Goal: Information Seeking & Learning: Learn about a topic

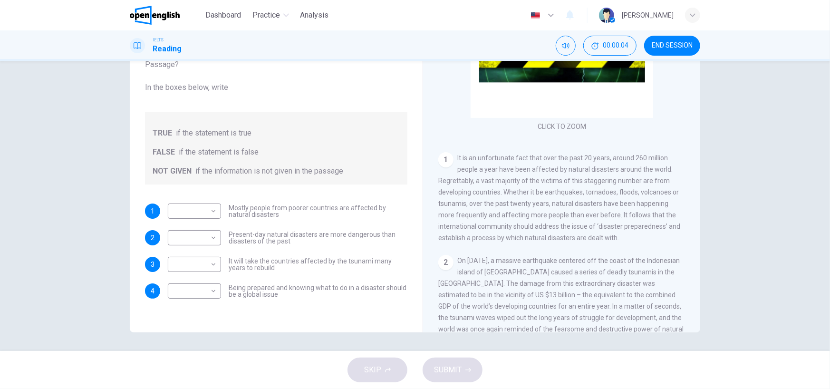
scroll to position [95, 0]
click at [210, 207] on body "This site uses cookies, as explained in our Privacy Policy . If you agree to th…" at bounding box center [415, 194] width 830 height 389
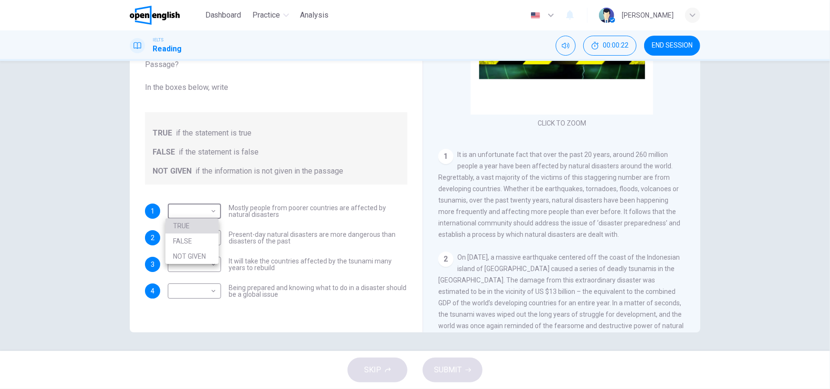
click at [188, 220] on li "TRUE" at bounding box center [191, 225] width 53 height 15
type input "****"
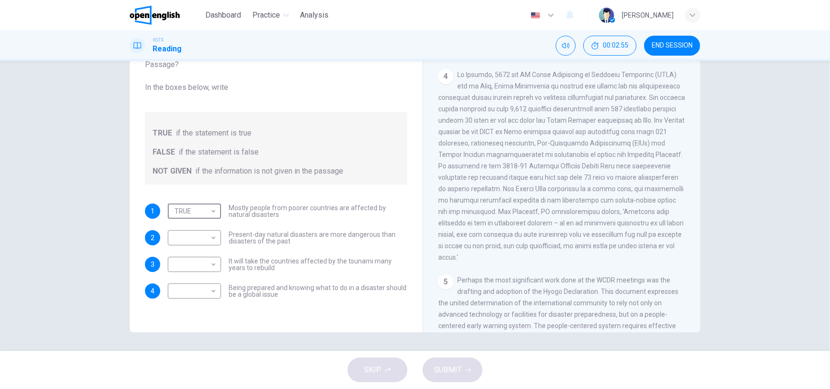
scroll to position [523, 0]
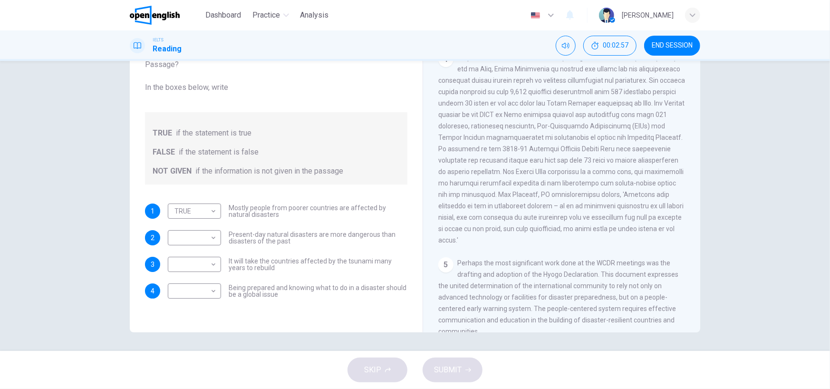
drag, startPoint x: 485, startPoint y: 162, endPoint x: 552, endPoint y: 158, distance: 66.7
click at [548, 158] on div "4" at bounding box center [561, 149] width 247 height 194
click at [561, 160] on span at bounding box center [561, 149] width 247 height 190
click at [218, 237] on div "​ ​" at bounding box center [194, 237] width 53 height 15
click at [212, 234] on body "This site uses cookies, as explained in our Privacy Policy . If you agree to th…" at bounding box center [415, 194] width 830 height 389
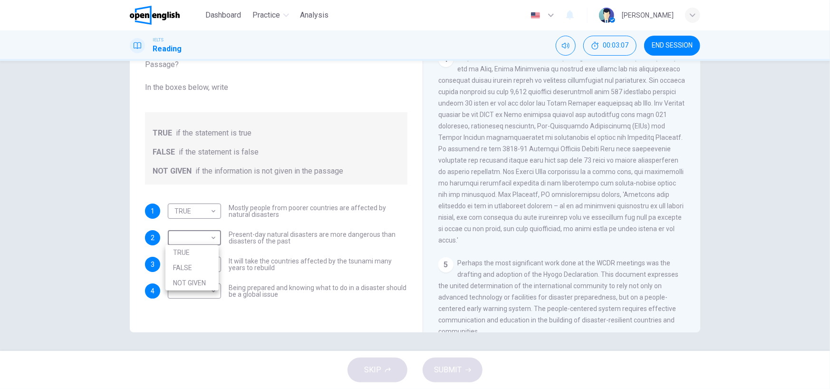
click at [200, 285] on li "NOT GIVEN" at bounding box center [191, 282] width 53 height 15
type input "*********"
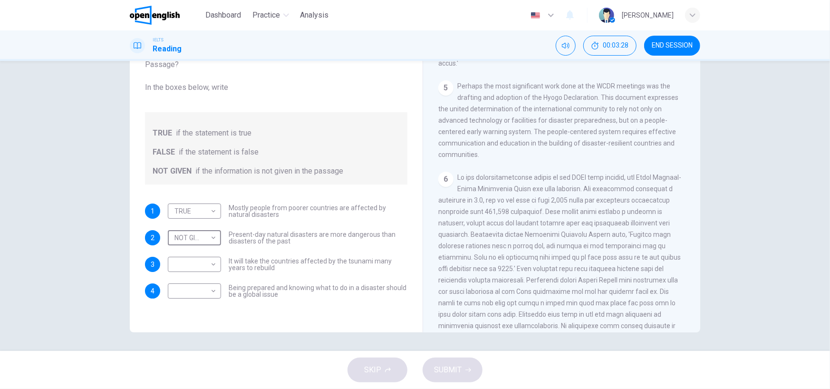
scroll to position [713, 0]
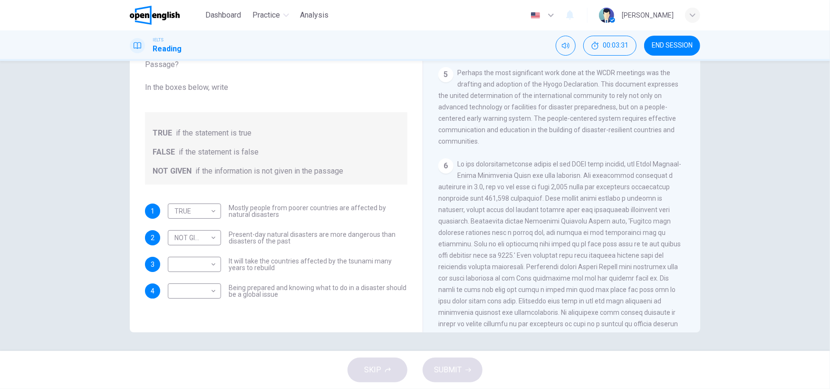
click at [541, 128] on span "Perhaps the most significant work done at the WCDR meetings was the drafting an…" at bounding box center [558, 107] width 240 height 76
drag, startPoint x: 541, startPoint y: 128, endPoint x: 534, endPoint y: 124, distance: 8.3
click at [536, 125] on span "Perhaps the most significant work done at the WCDR meetings was the drafting an…" at bounding box center [558, 107] width 240 height 76
click at [529, 123] on span "Perhaps the most significant work done at the WCDR meetings was the drafting an…" at bounding box center [558, 107] width 240 height 76
drag, startPoint x: 528, startPoint y: 123, endPoint x: 642, endPoint y: 113, distance: 114.5
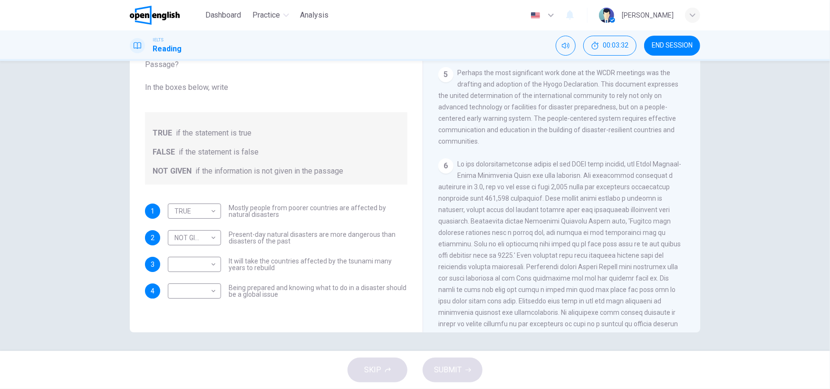
click at [641, 113] on span "Perhaps the most significant work done at the WCDR meetings was the drafting an…" at bounding box center [558, 107] width 240 height 76
click at [203, 267] on body "This site uses cookies, as explained in our Privacy Policy . If you agree to th…" at bounding box center [415, 194] width 830 height 389
click at [195, 279] on li "TRUE" at bounding box center [191, 278] width 53 height 15
type input "****"
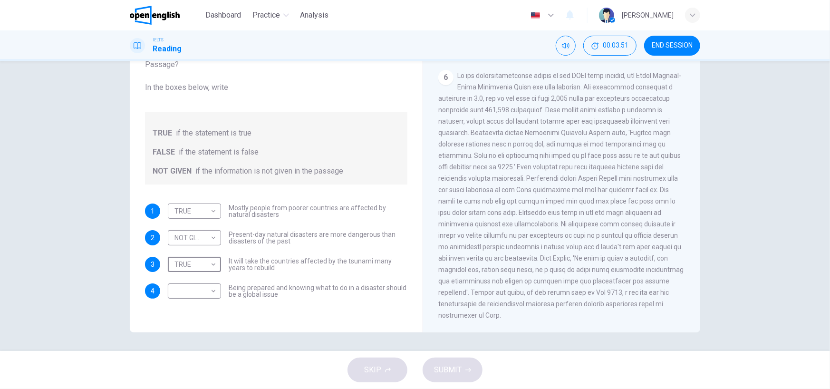
scroll to position [820, 0]
click at [214, 283] on body "This site uses cookies, as explained in our Privacy Policy . If you agree to th…" at bounding box center [415, 194] width 830 height 389
click at [184, 304] on li "TRUE" at bounding box center [191, 305] width 53 height 15
type input "****"
click at [445, 371] on span "SUBMIT" at bounding box center [448, 369] width 28 height 13
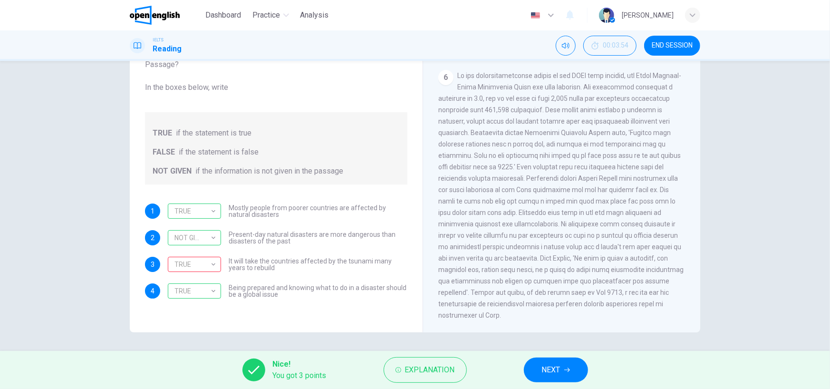
click at [544, 366] on span "NEXT" at bounding box center [551, 369] width 19 height 13
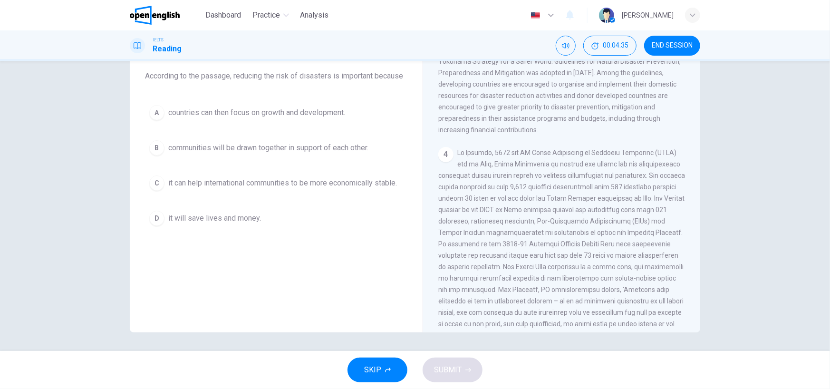
scroll to position [475, 0]
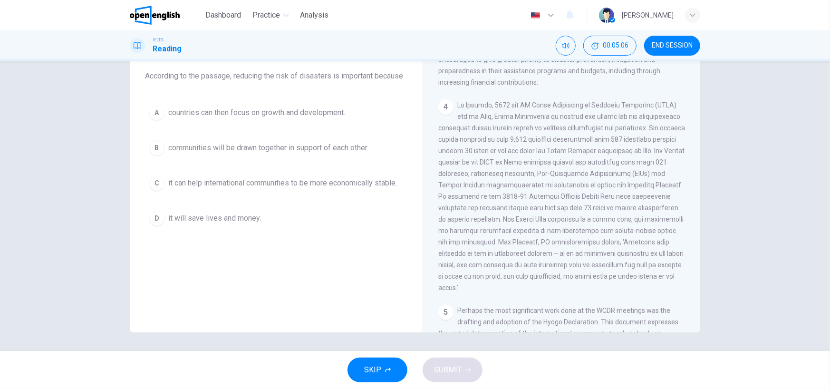
click at [151, 218] on div "D" at bounding box center [156, 218] width 15 height 15
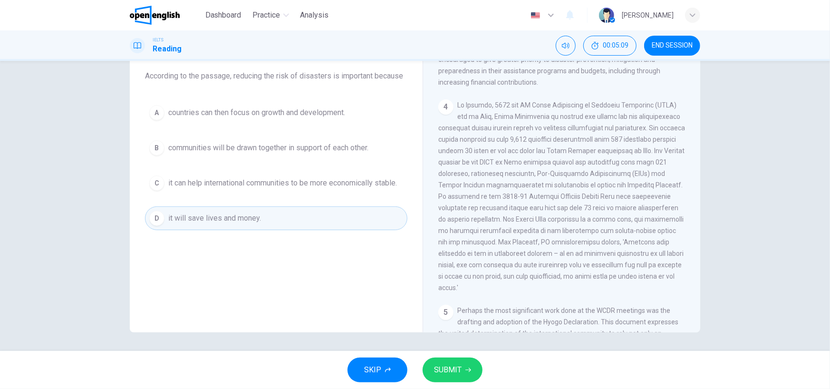
click at [436, 371] on span "SUBMIT" at bounding box center [448, 369] width 28 height 13
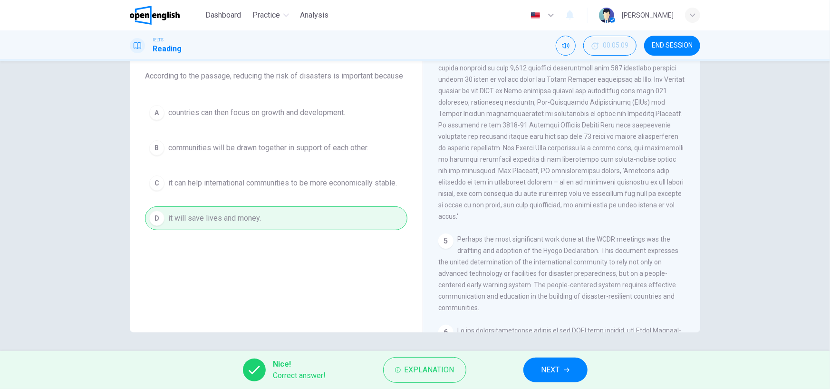
scroll to position [570, 0]
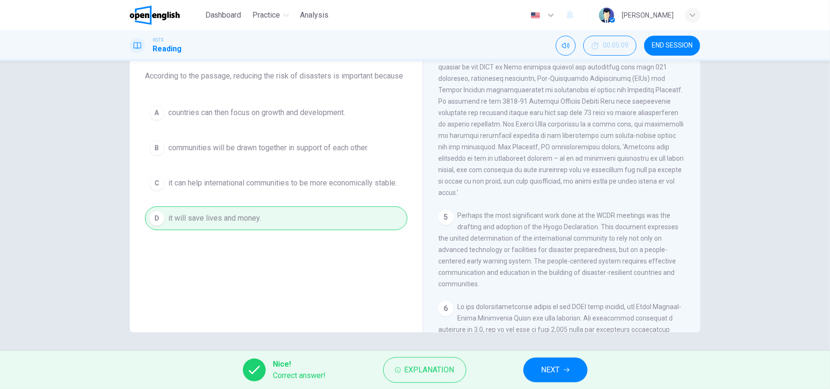
click at [559, 363] on span "NEXT" at bounding box center [550, 369] width 19 height 13
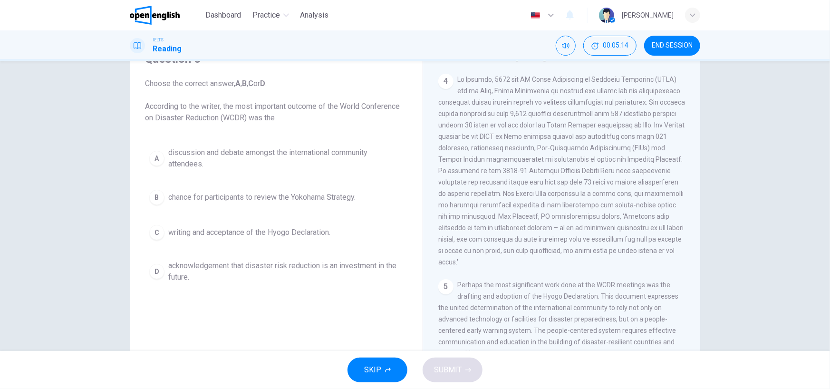
scroll to position [475, 0]
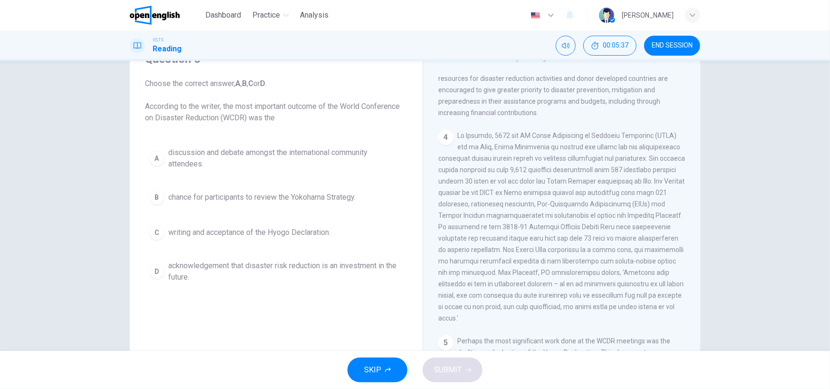
click at [157, 277] on div "D" at bounding box center [156, 271] width 15 height 15
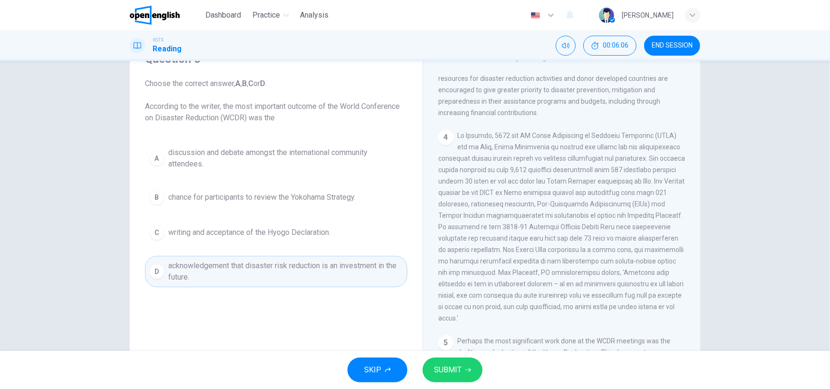
click at [507, 267] on span at bounding box center [561, 227] width 247 height 190
click at [459, 374] on span "SUBMIT" at bounding box center [448, 369] width 28 height 13
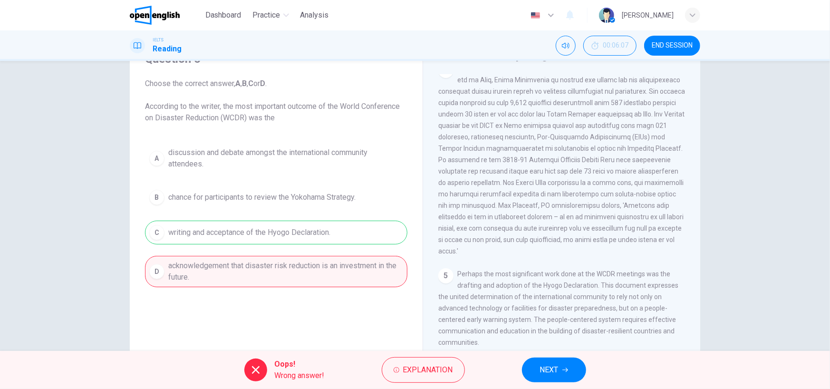
scroll to position [570, 0]
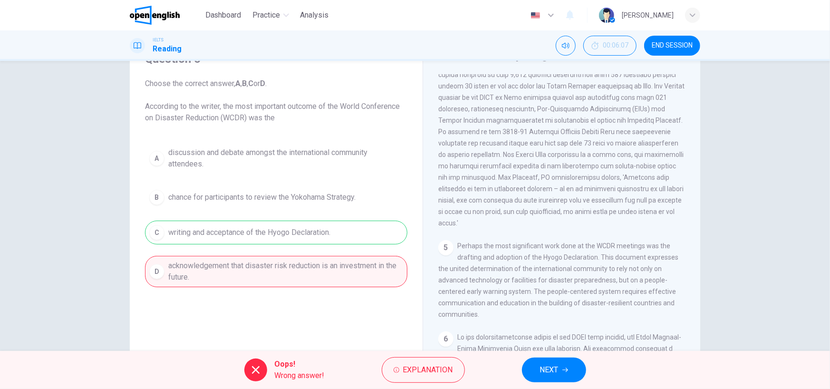
drag, startPoint x: 605, startPoint y: 264, endPoint x: 453, endPoint y: 251, distance: 151.7
click at [453, 251] on div "5 Perhaps the most significant work done at the WCDR meetings was the drafting …" at bounding box center [561, 280] width 247 height 80
click at [551, 376] on button "NEXT" at bounding box center [554, 369] width 64 height 25
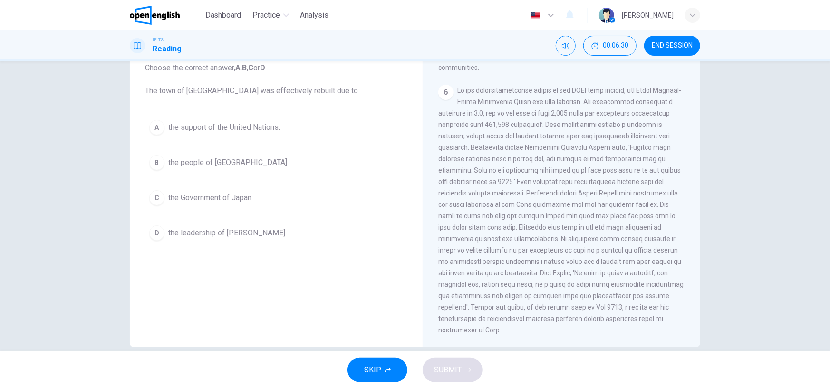
scroll to position [78, 0]
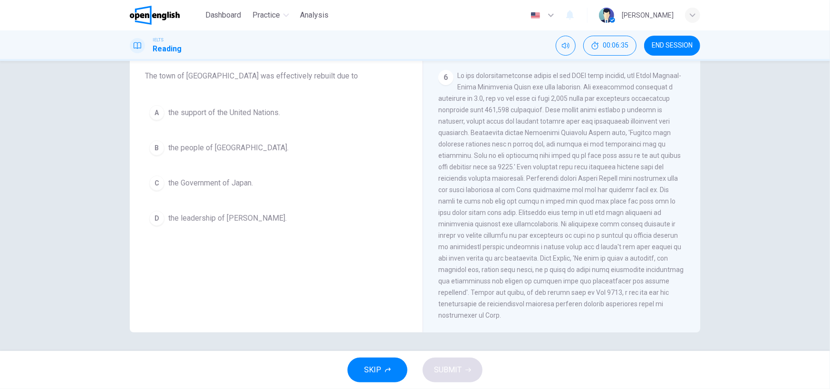
click at [494, 317] on span at bounding box center [560, 195] width 245 height 247
click at [257, 113] on span "the support of the United Nations." at bounding box center [224, 112] width 112 height 11
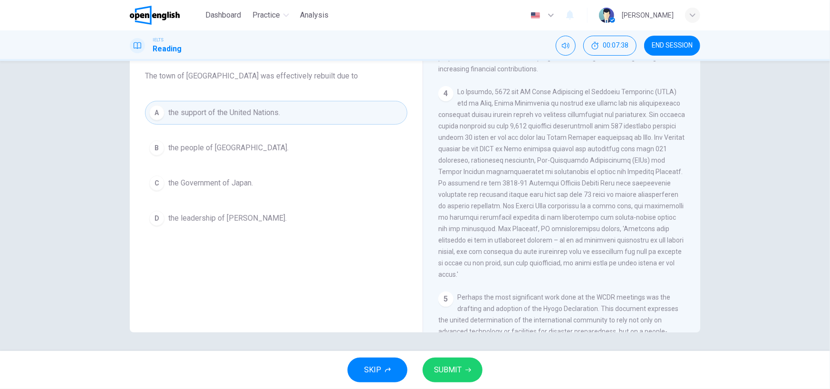
scroll to position [488, 0]
click at [461, 369] on span "SUBMIT" at bounding box center [448, 369] width 28 height 13
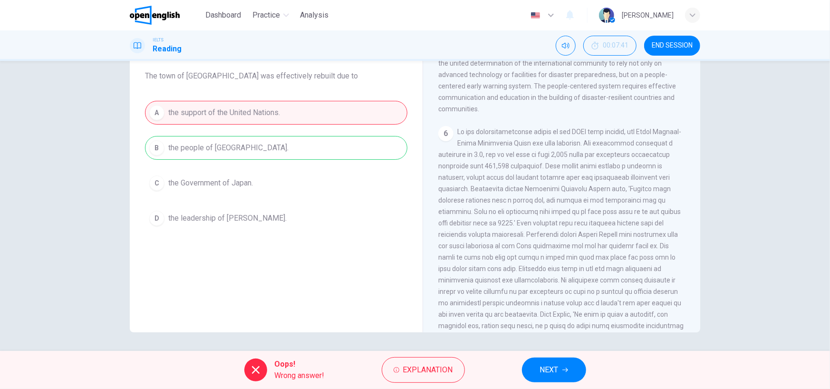
scroll to position [773, 0]
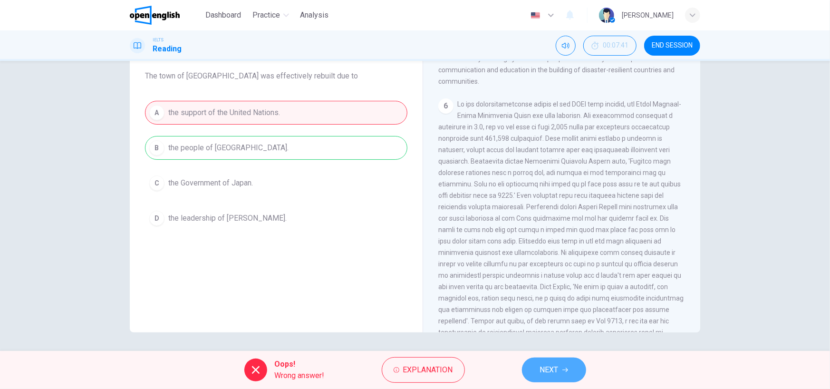
click at [572, 365] on button "NEXT" at bounding box center [554, 369] width 64 height 25
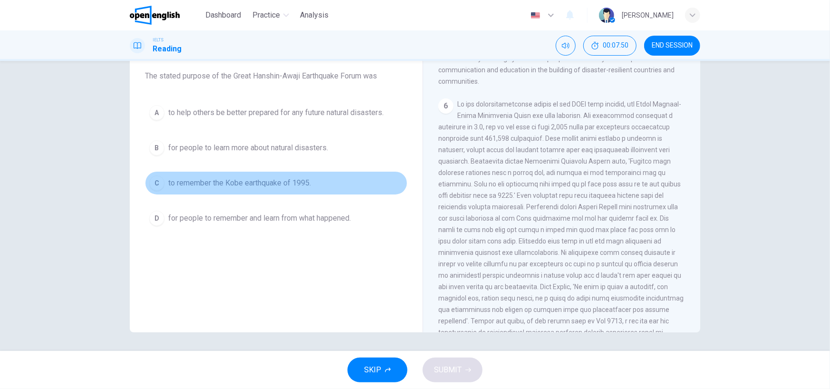
click at [289, 189] on button "C to remember the Kobe earthquake of 1995." at bounding box center [276, 183] width 262 height 24
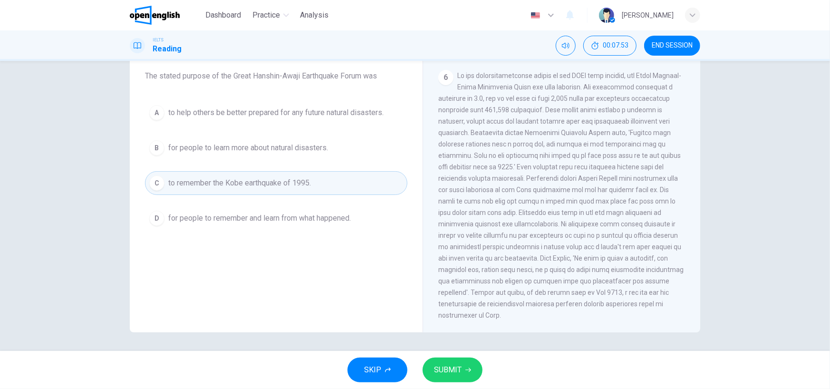
scroll to position [820, 0]
drag, startPoint x: 517, startPoint y: 127, endPoint x: 490, endPoint y: 109, distance: 33.0
click at [490, 109] on span at bounding box center [560, 195] width 245 height 247
click at [338, 217] on span "for people to remember and learn from what happened." at bounding box center [259, 217] width 183 height 11
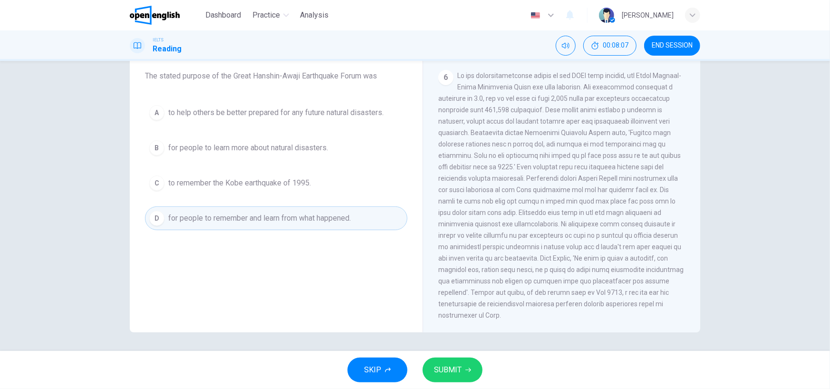
click at [473, 362] on button "SUBMIT" at bounding box center [453, 369] width 60 height 25
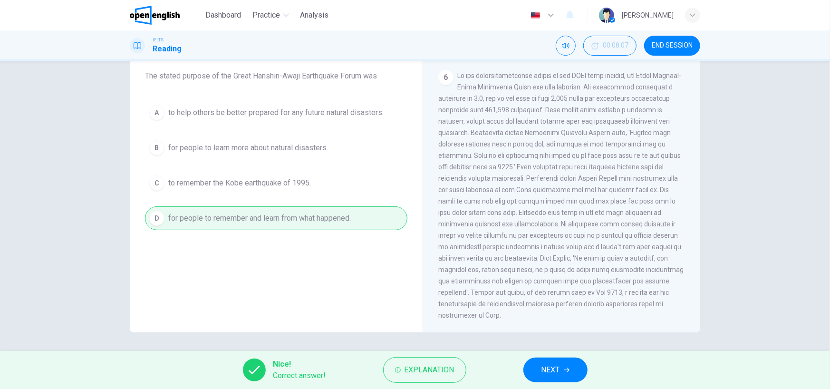
click at [581, 367] on button "NEXT" at bounding box center [555, 369] width 64 height 25
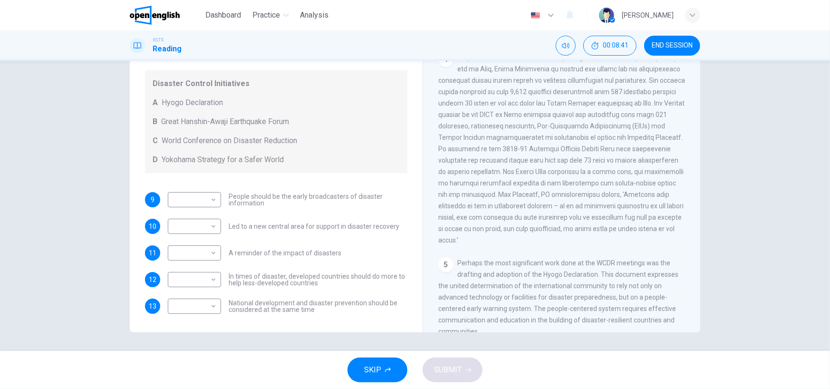
scroll to position [570, 0]
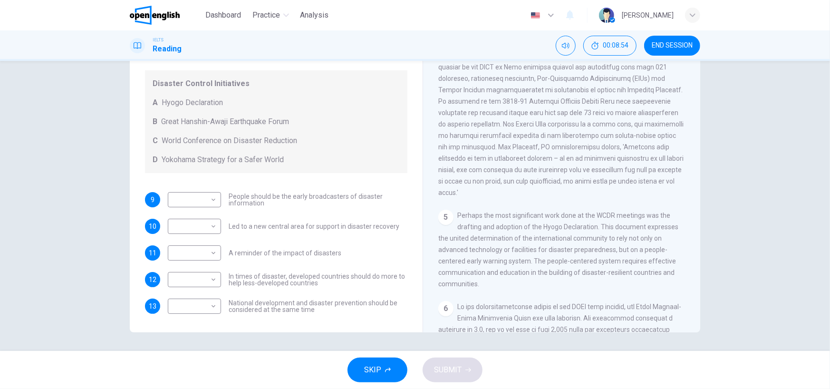
drag, startPoint x: 529, startPoint y: 269, endPoint x: 524, endPoint y: 296, distance: 27.1
click at [524, 289] on div "5 Perhaps the most significant work done at the WCDR meetings was the drafting …" at bounding box center [561, 250] width 247 height 80
click at [205, 202] on body "This site uses cookies, as explained in our Privacy Policy . If you agree to th…" at bounding box center [415, 194] width 830 height 389
click at [199, 211] on li "A" at bounding box center [191, 214] width 53 height 15
type input "*"
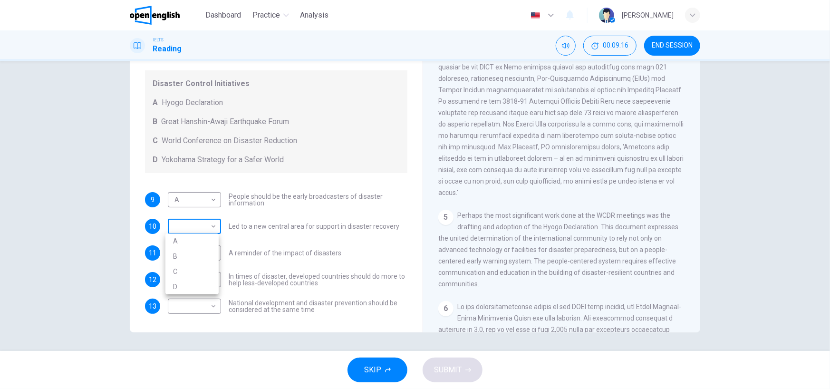
click at [206, 226] on body "This site uses cookies, as explained in our Privacy Policy . If you agree to th…" at bounding box center [415, 194] width 830 height 389
click at [204, 242] on li "A" at bounding box center [191, 240] width 53 height 15
type input "*"
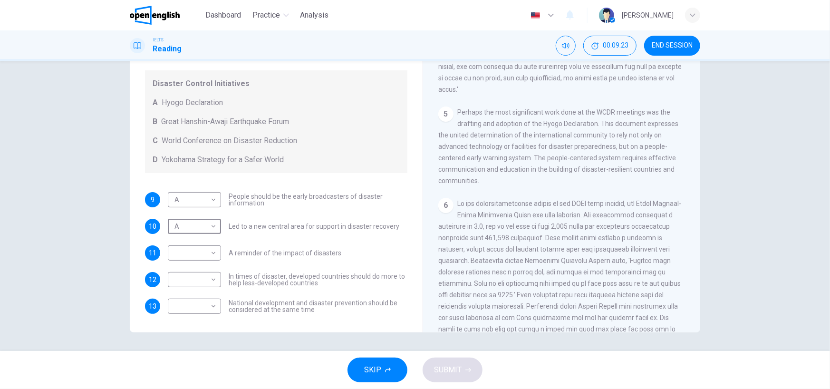
scroll to position [761, 0]
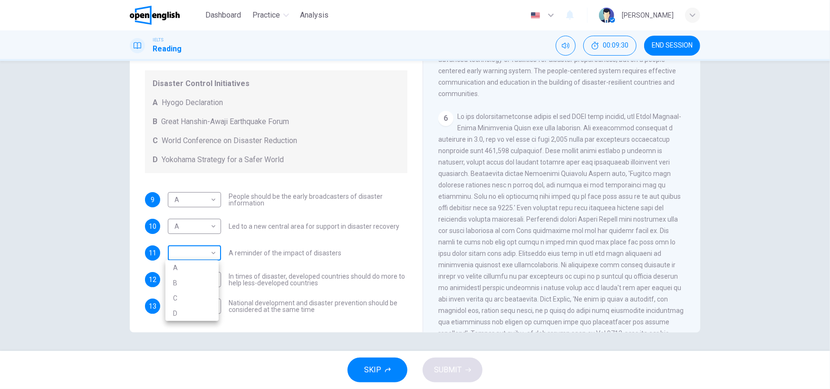
click at [197, 255] on body "This site uses cookies, as explained in our Privacy Policy . If you agree to th…" at bounding box center [415, 194] width 830 height 389
click at [191, 284] on li "B" at bounding box center [191, 282] width 53 height 15
type input "*"
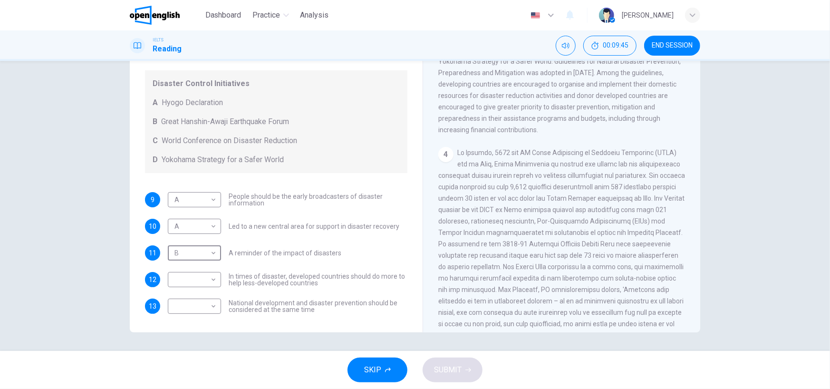
scroll to position [475, 0]
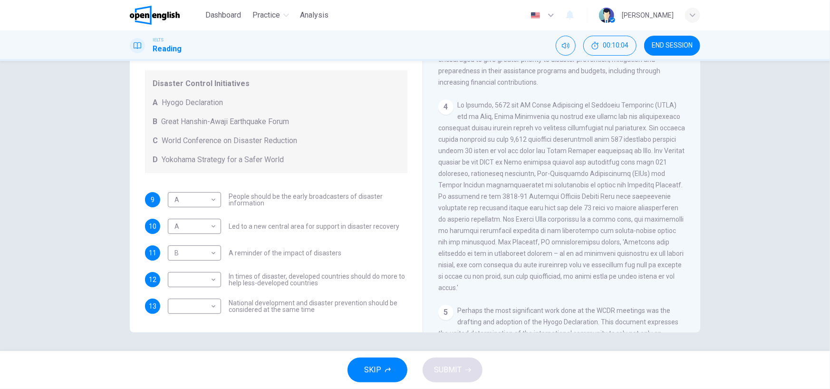
drag, startPoint x: 460, startPoint y: 203, endPoint x: 561, endPoint y: 203, distance: 100.8
click at [561, 203] on span at bounding box center [561, 196] width 247 height 190
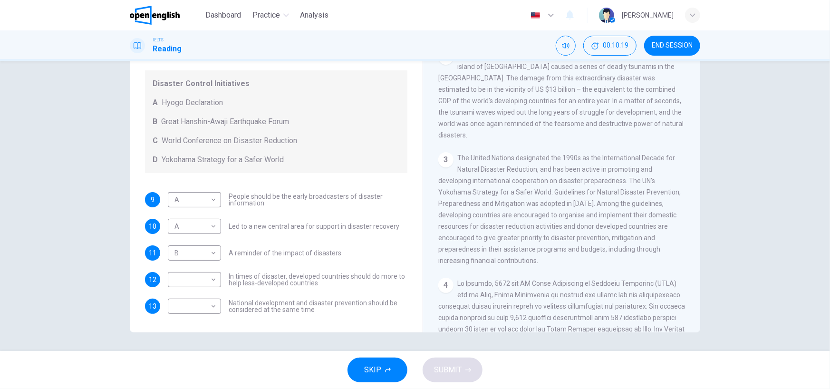
scroll to position [285, 0]
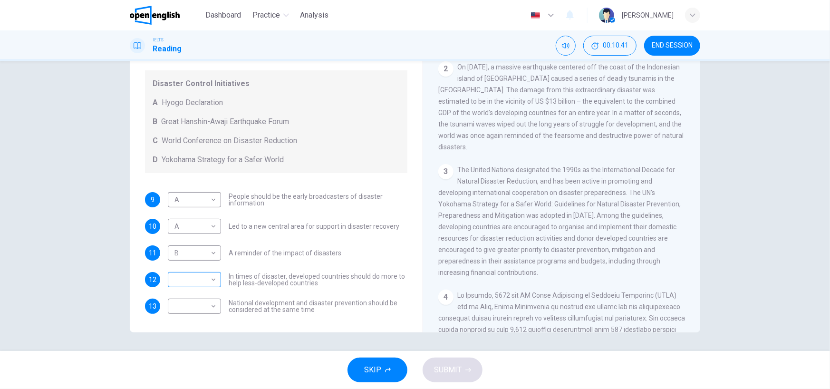
click at [185, 283] on body "This site uses cookies, as explained in our Privacy Policy . If you agree to th…" at bounding box center [415, 194] width 830 height 389
click at [197, 323] on li "C" at bounding box center [191, 324] width 53 height 15
type input "*"
click at [204, 303] on body "This site uses cookies, as explained in our Privacy Policy . If you agree to th…" at bounding box center [415, 194] width 830 height 389
click at [190, 368] on li "D" at bounding box center [191, 366] width 53 height 15
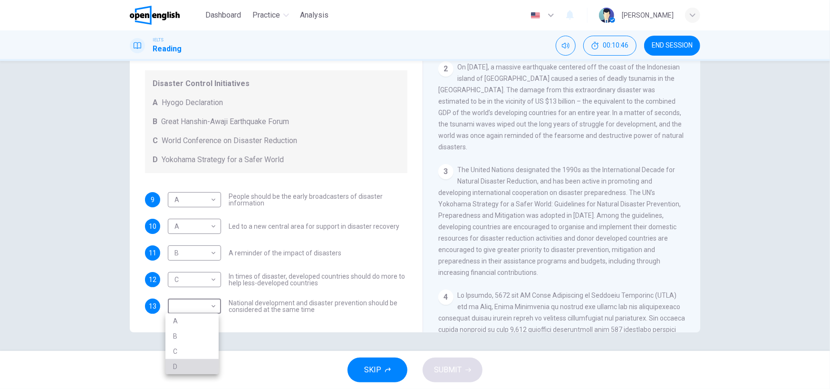
type input "*"
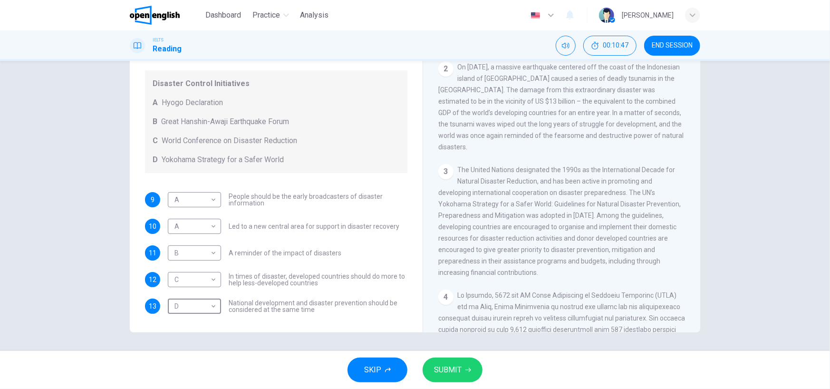
click at [469, 366] on button "SUBMIT" at bounding box center [453, 369] width 60 height 25
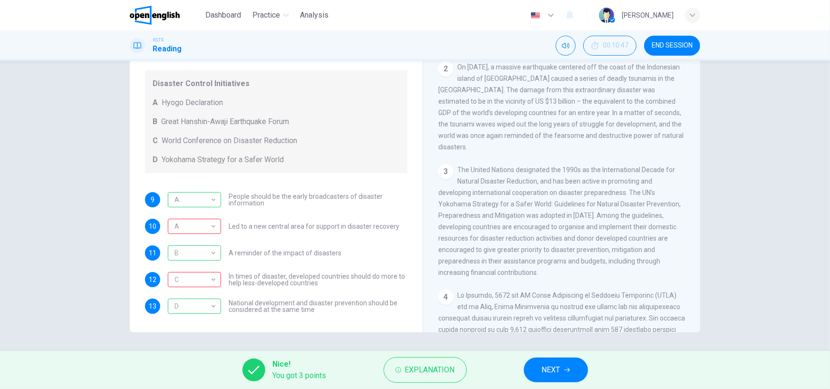
click at [548, 368] on span "NEXT" at bounding box center [551, 369] width 19 height 13
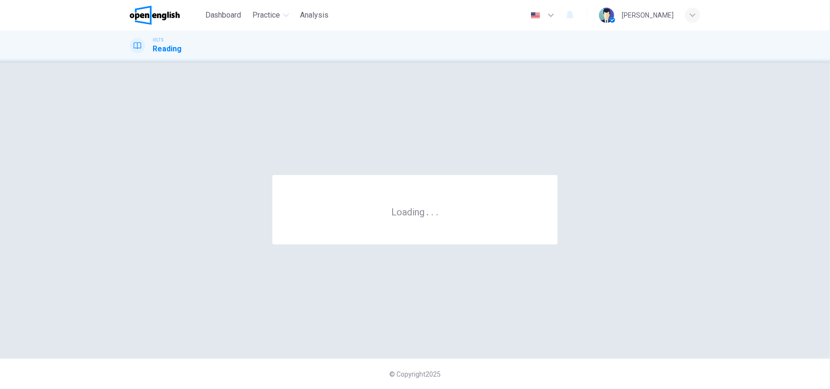
scroll to position [0, 0]
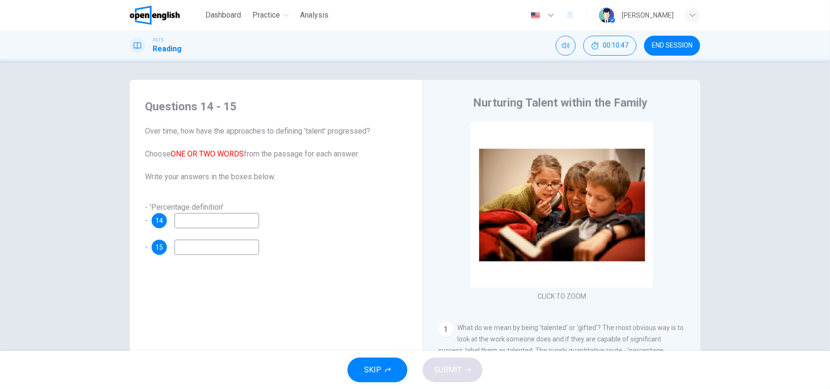
click at [672, 48] on span "END SESSION" at bounding box center [672, 46] width 41 height 8
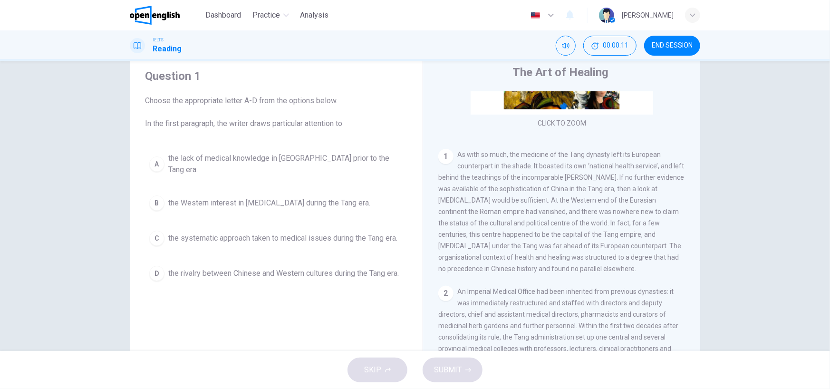
scroll to position [48, 0]
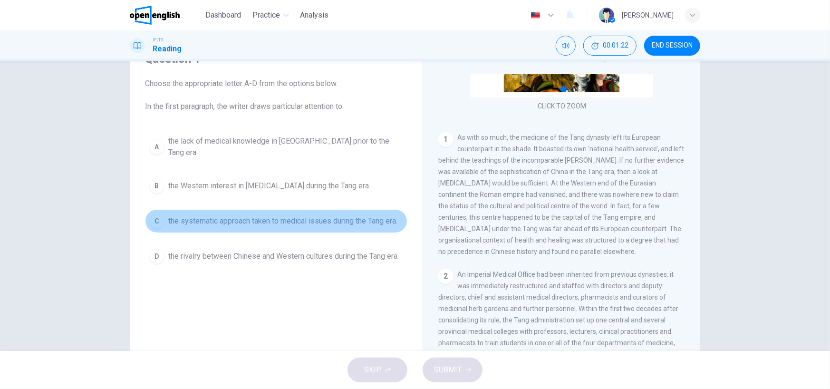
click at [157, 213] on div "C" at bounding box center [156, 220] width 15 height 15
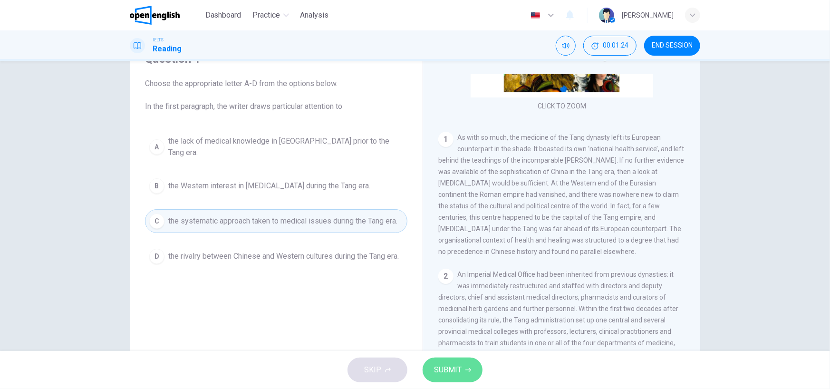
click at [467, 369] on icon "button" at bounding box center [468, 370] width 6 height 6
